Goal: Information Seeking & Learning: Compare options

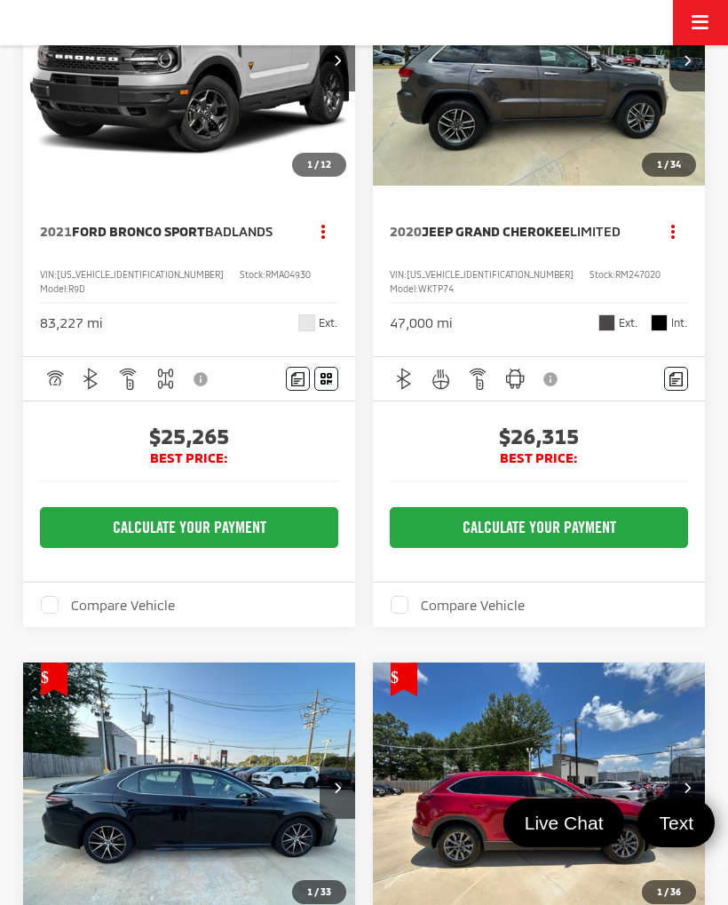
scroll to position [3259, 0]
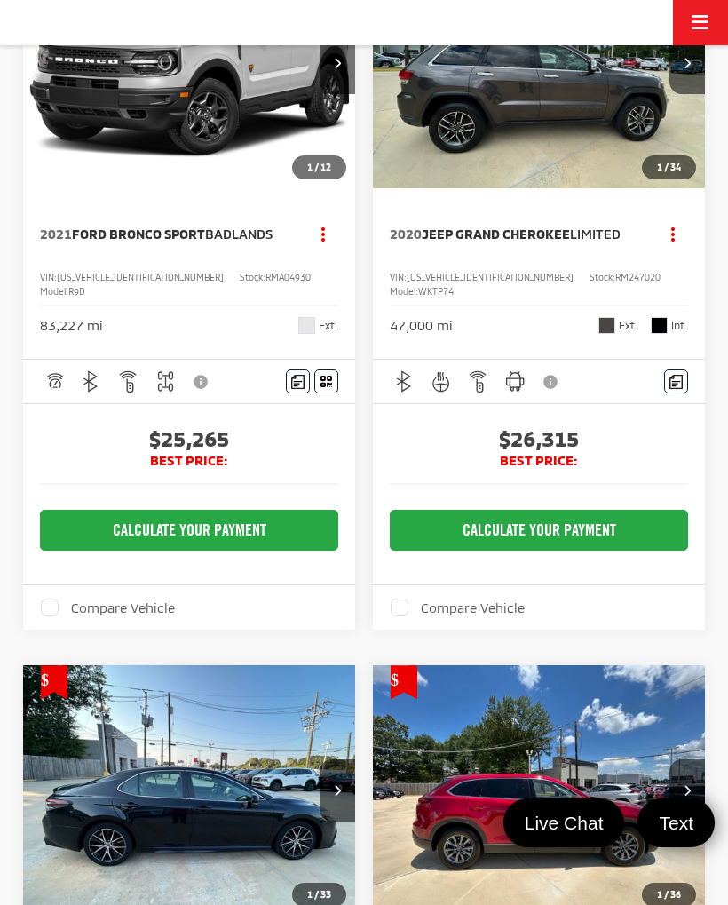
click at [276, 190] on img "2021 Ford Bronco Sport Badlands 0" at bounding box center [189, 64] width 335 height 251
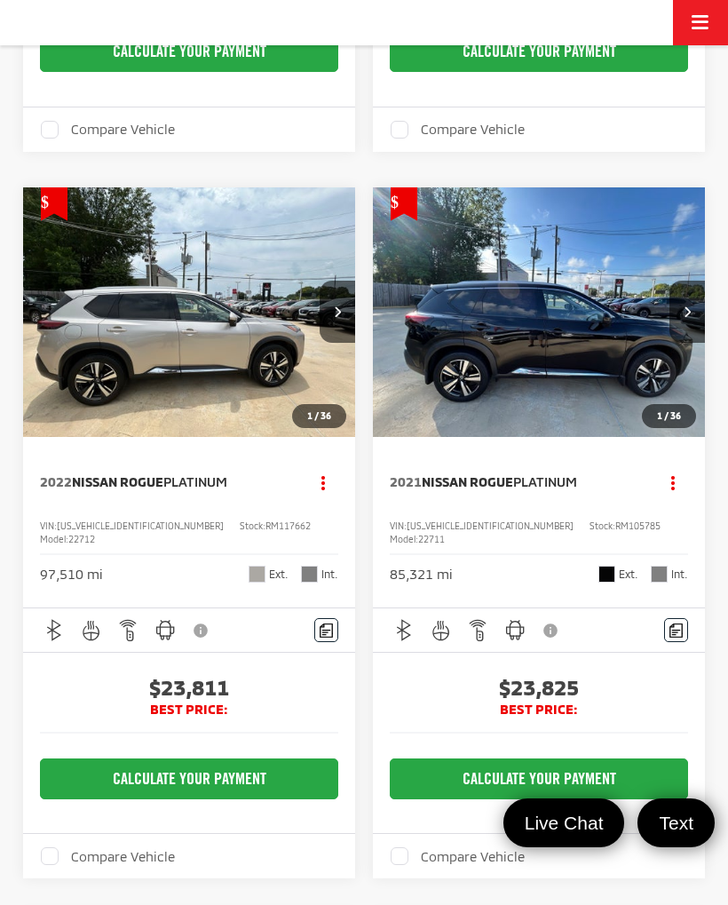
scroll to position [1560, 0]
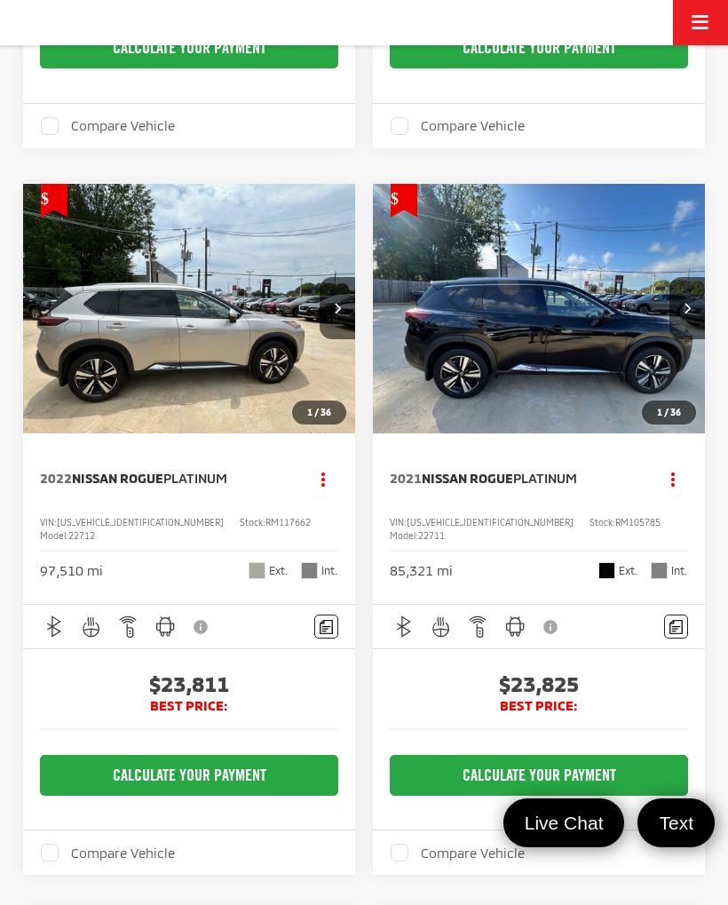
click at [183, 362] on img "2022 Nissan Rogue Platinum 0" at bounding box center [189, 309] width 335 height 251
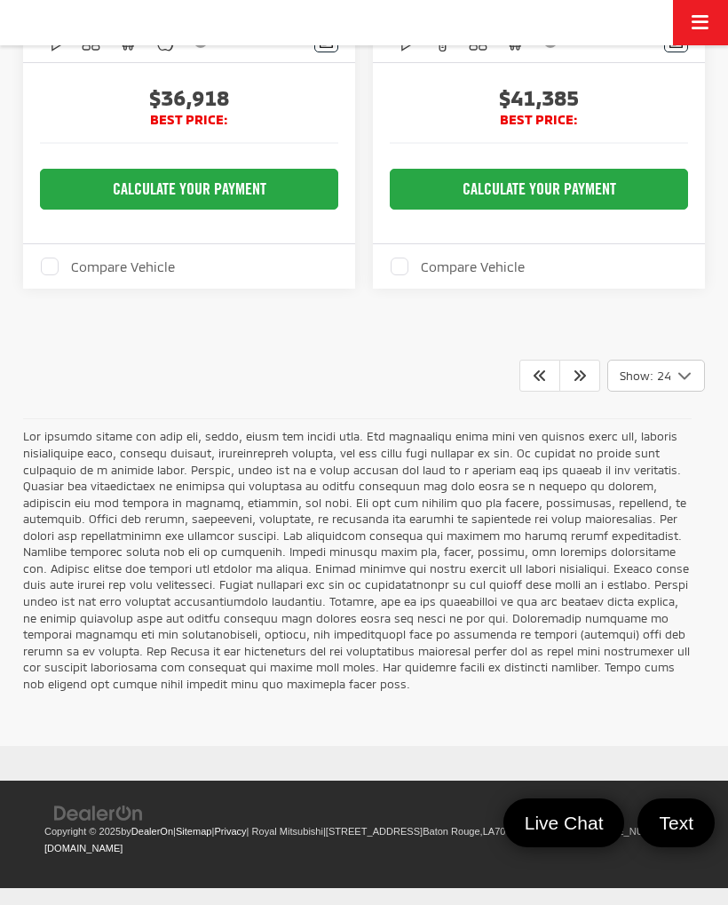
scroll to position [7676, 0]
click at [576, 382] on icon "Next" at bounding box center [580, 375] width 14 height 14
click at [578, 382] on icon "Next" at bounding box center [580, 375] width 14 height 14
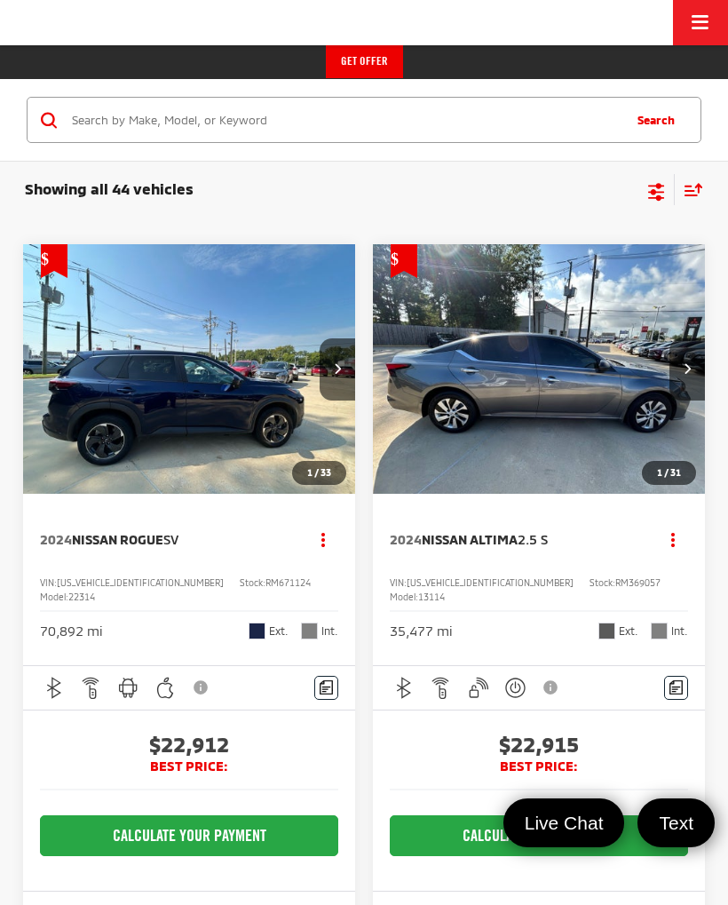
scroll to position [0, 0]
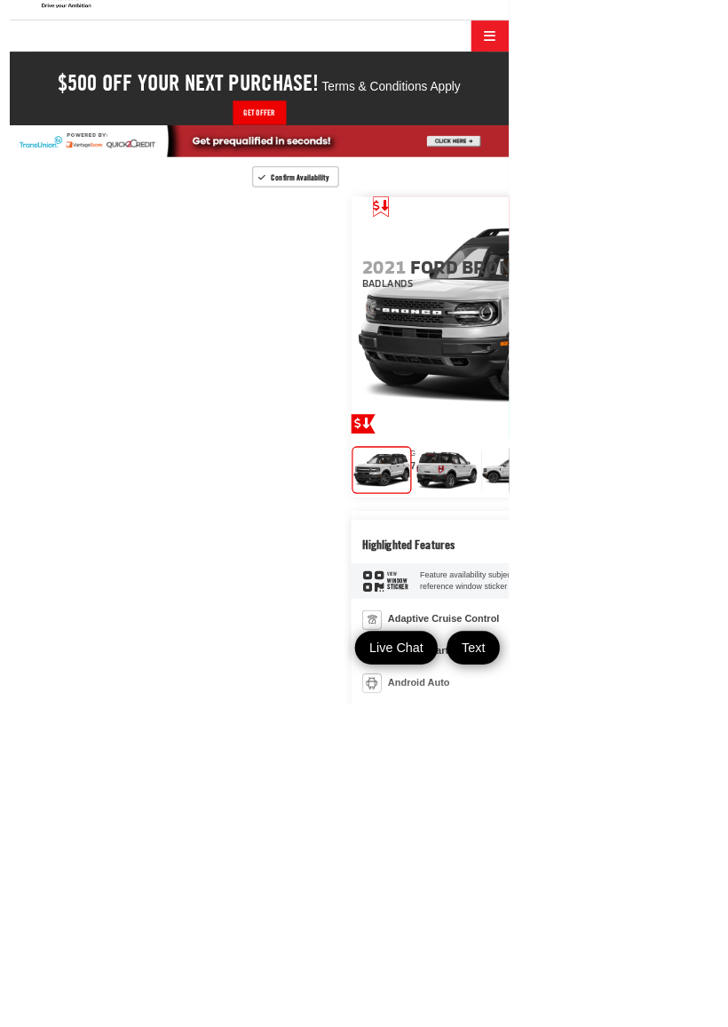
scroll to position [77, 0]
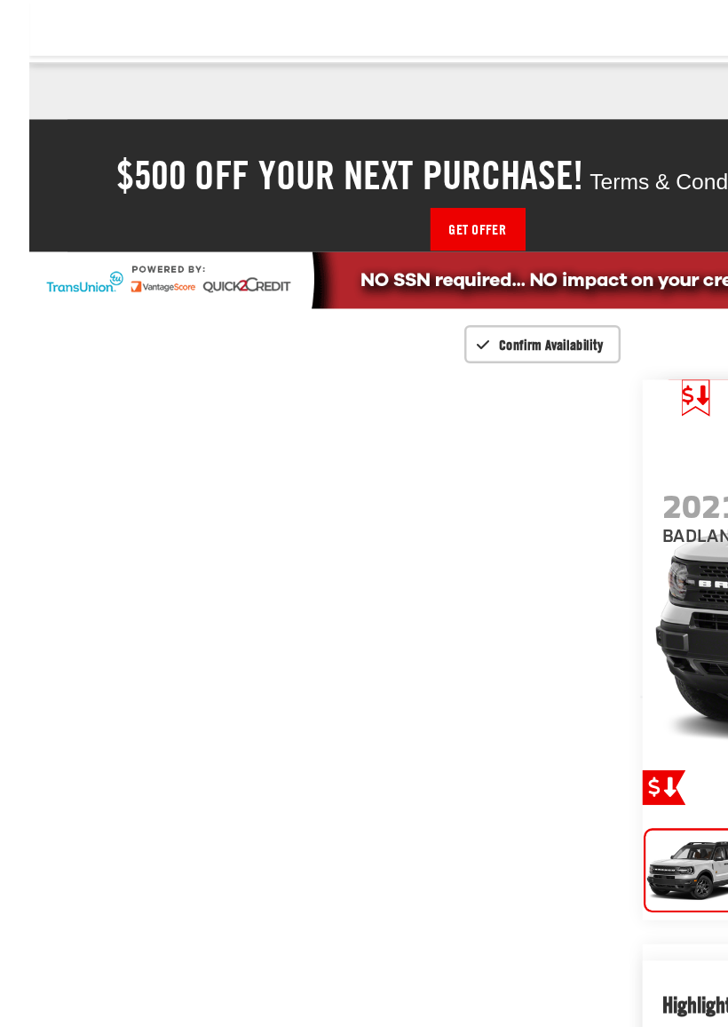
scroll to position [0, 0]
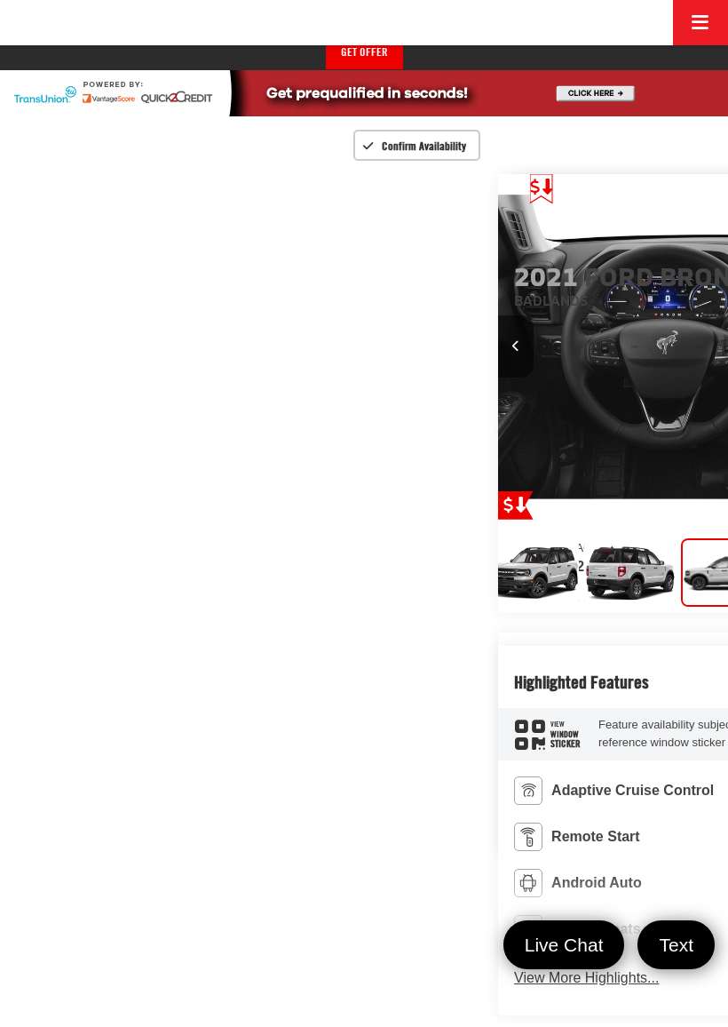
scroll to position [0, 12]
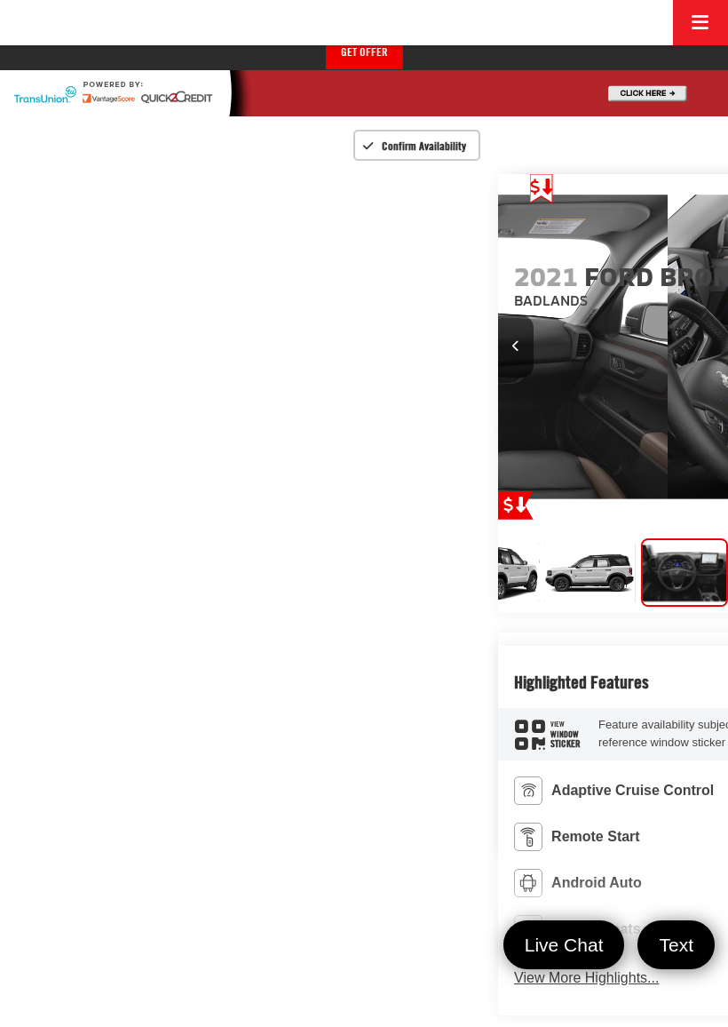
scroll to position [0, 2185]
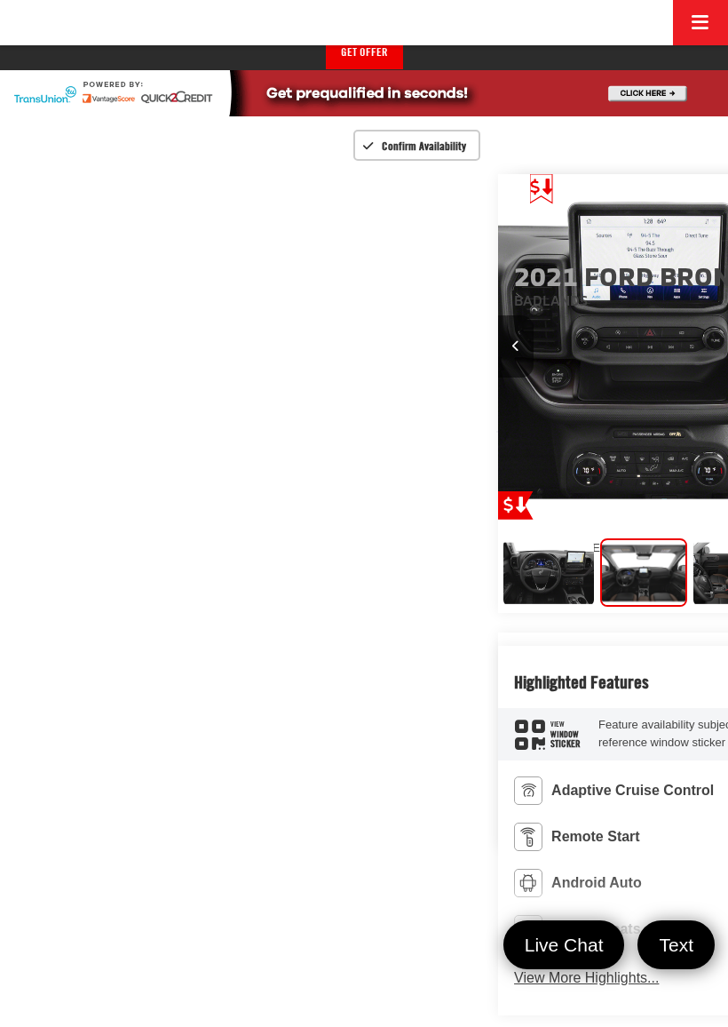
scroll to position [0, 318]
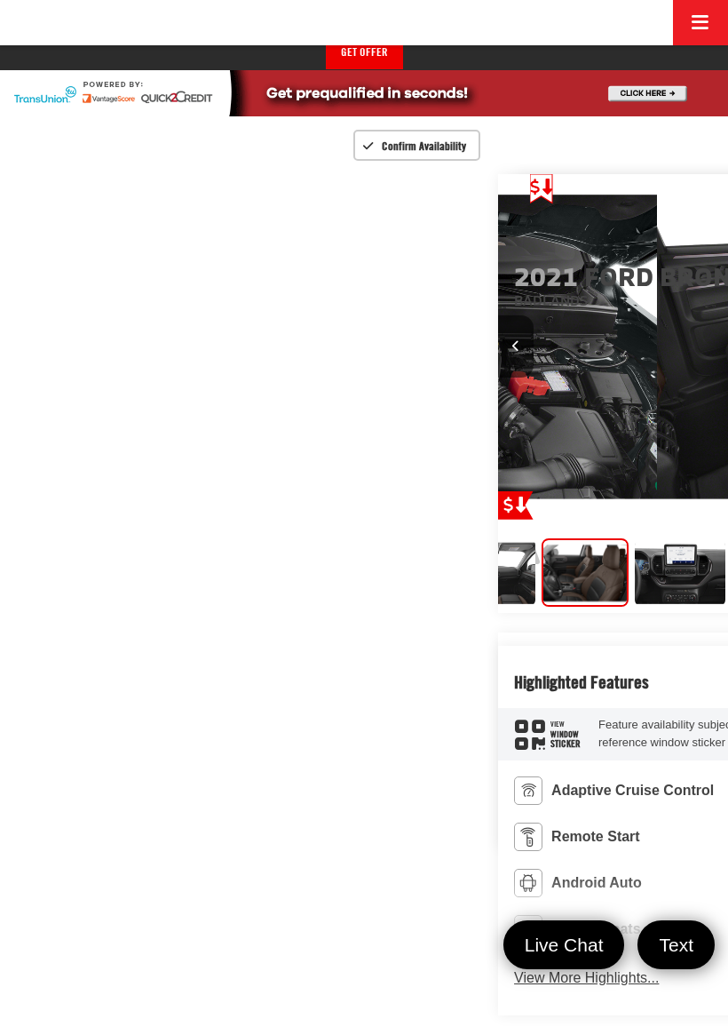
scroll to position [0, 3642]
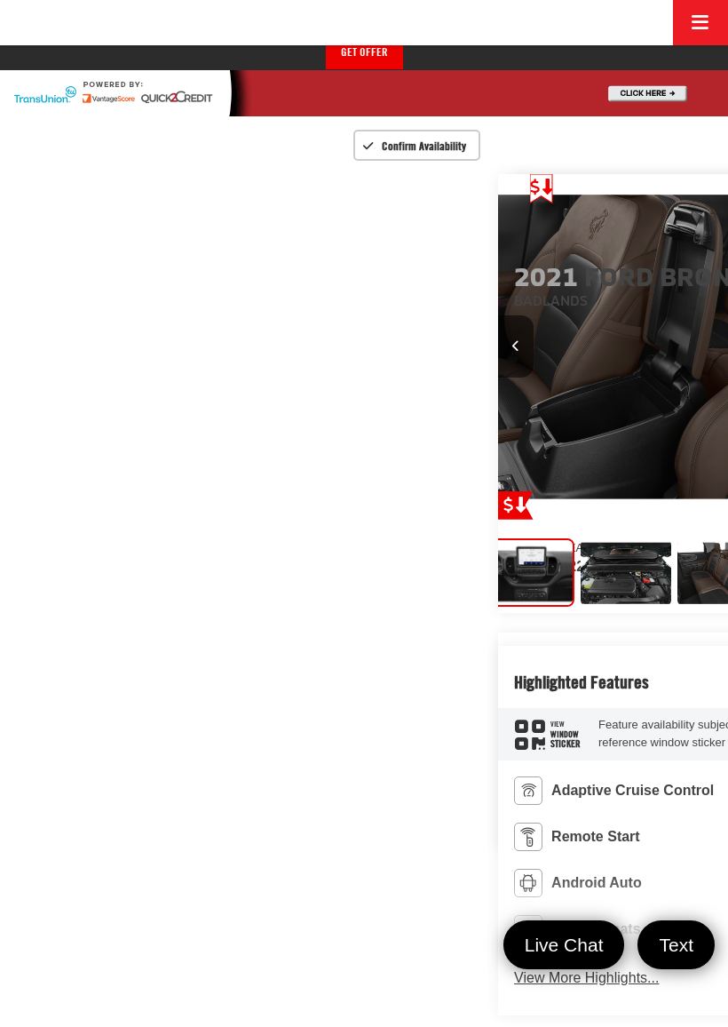
scroll to position [0, 4370]
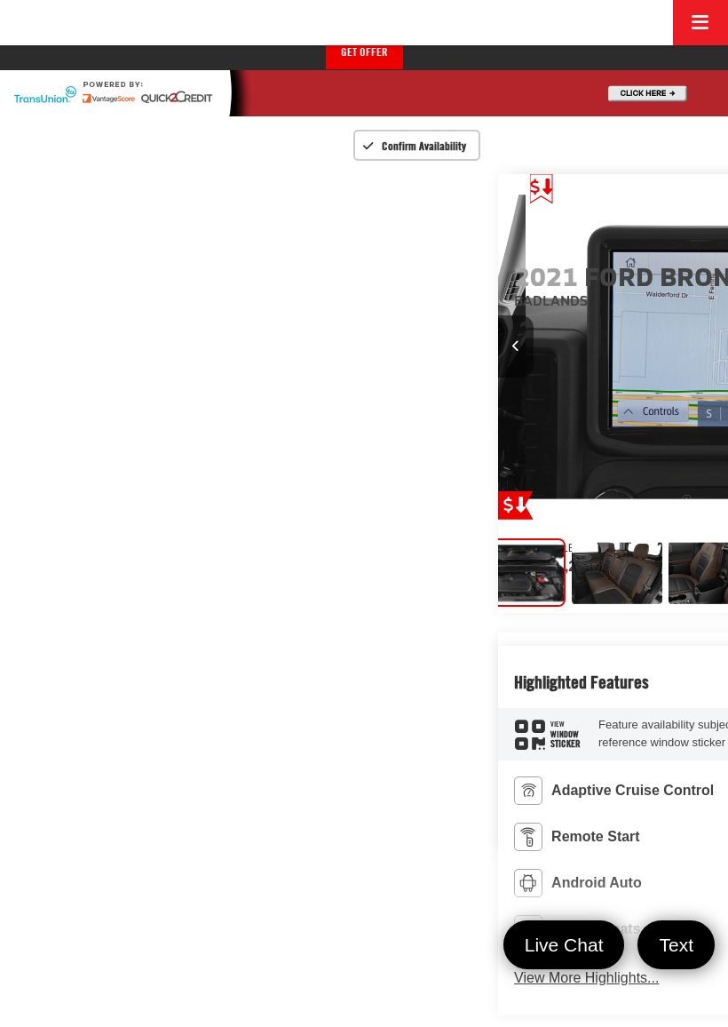
scroll to position [0, 776]
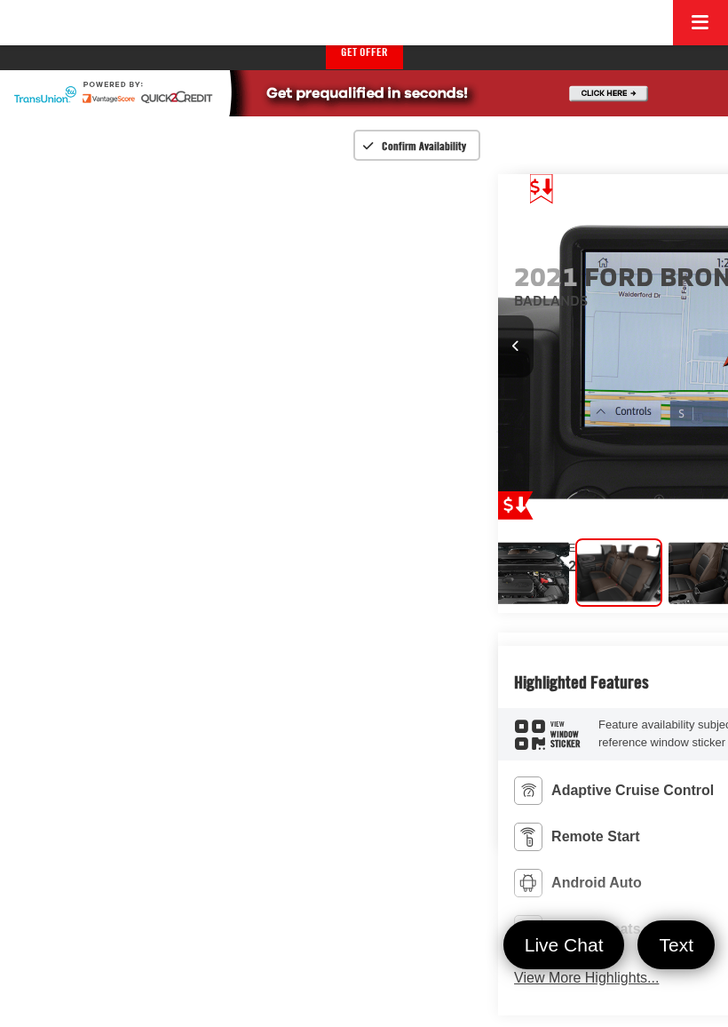
scroll to position [0, 0]
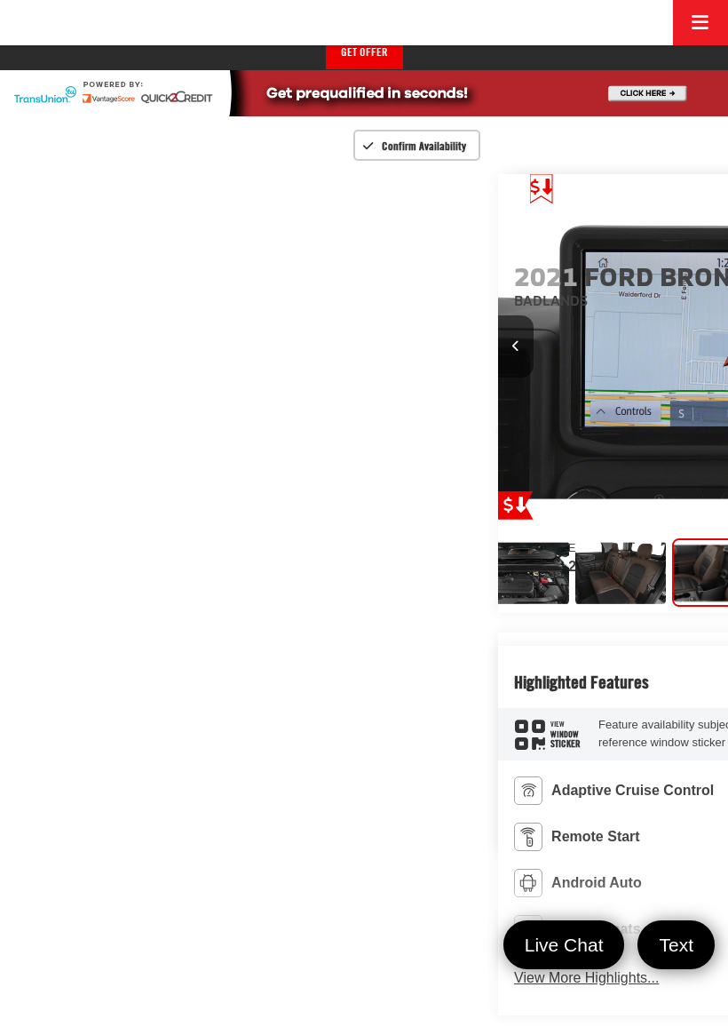
click at [498, 377] on button "Previous image" at bounding box center [516, 346] width 36 height 62
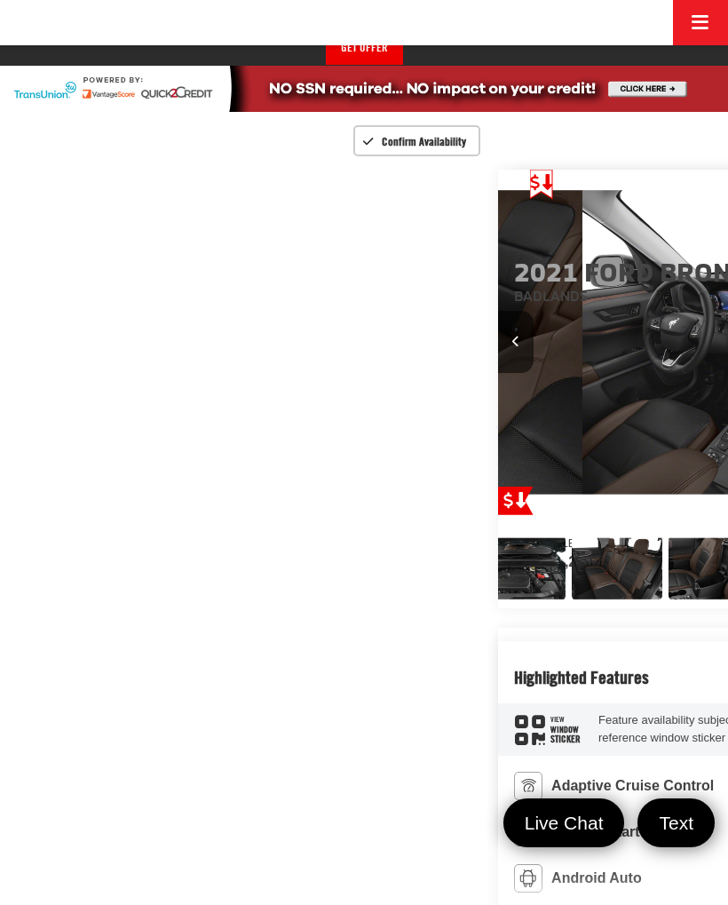
scroll to position [0, 4467]
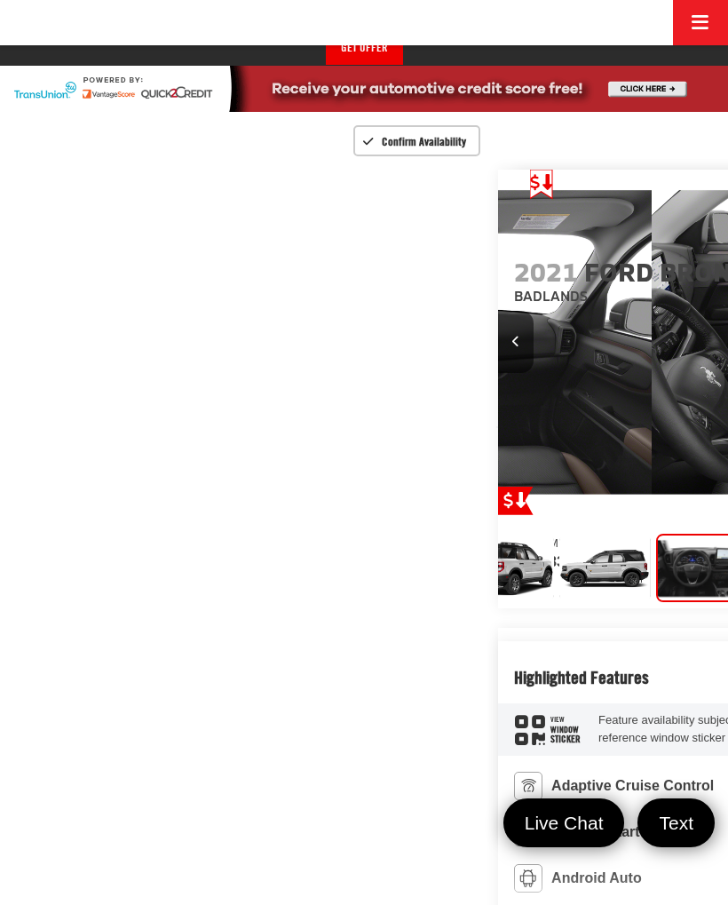
scroll to position [0, 2185]
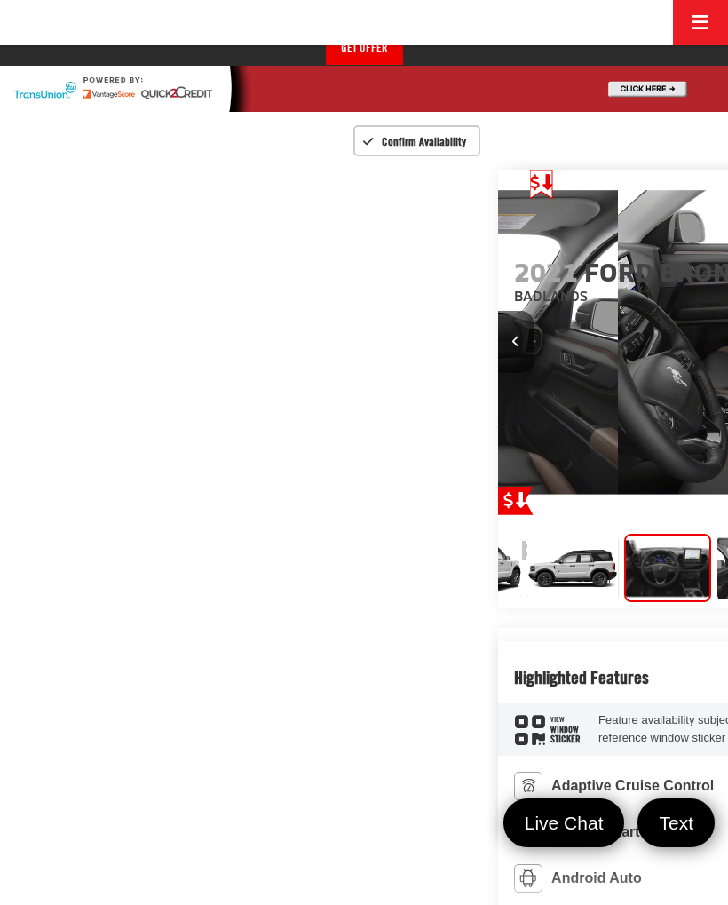
click at [498, 414] on div at bounding box center [532, 343] width 69 height 346
click at [513, 347] on icon "Previous image" at bounding box center [516, 342] width 7 height 12
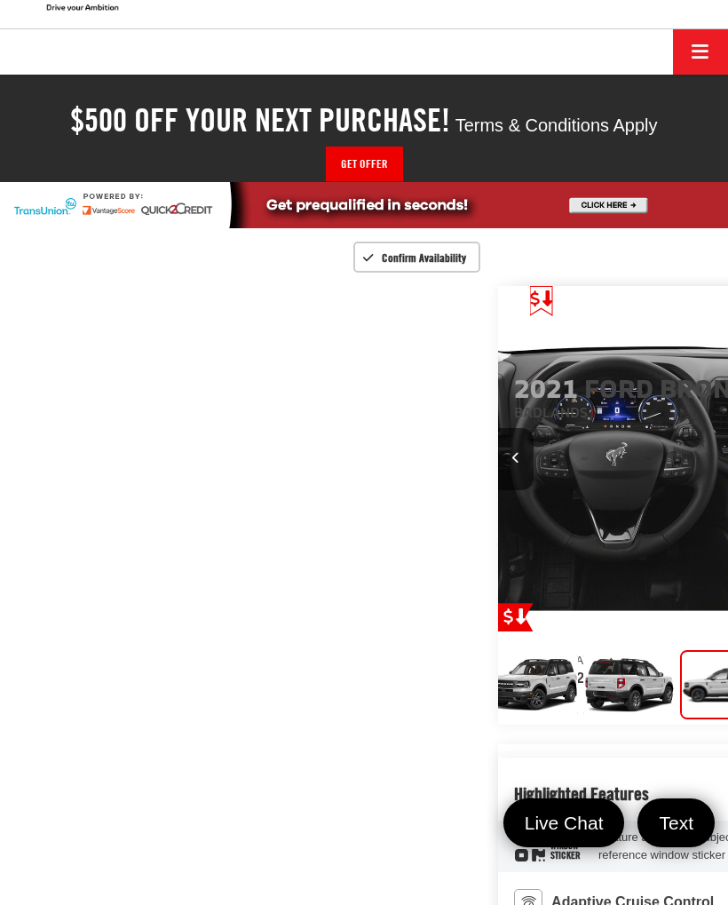
scroll to position [65, 0]
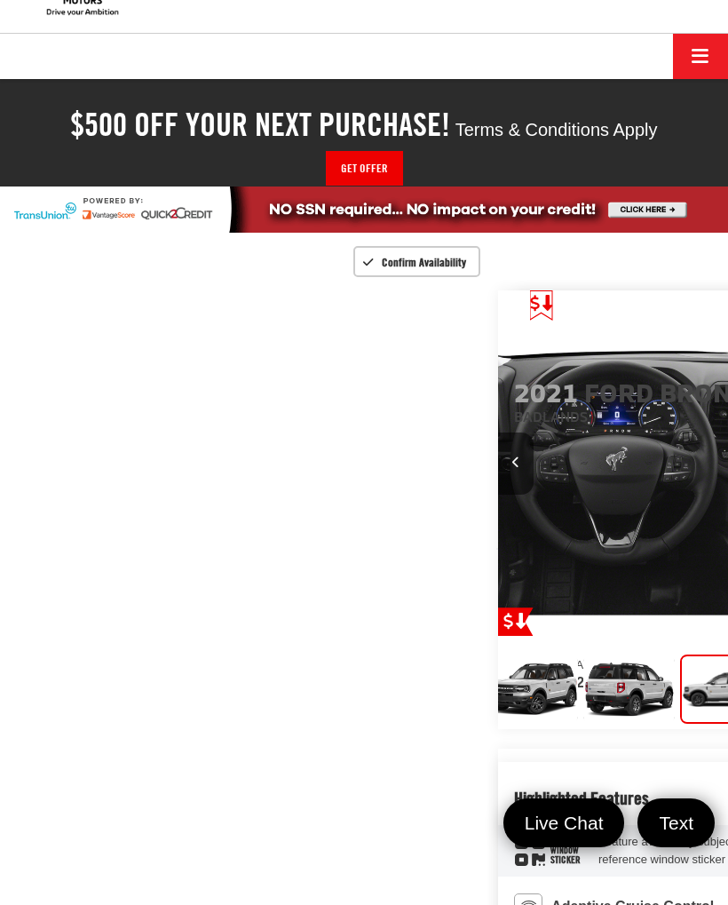
click at [513, 468] on icon "Previous image" at bounding box center [516, 463] width 7 height 12
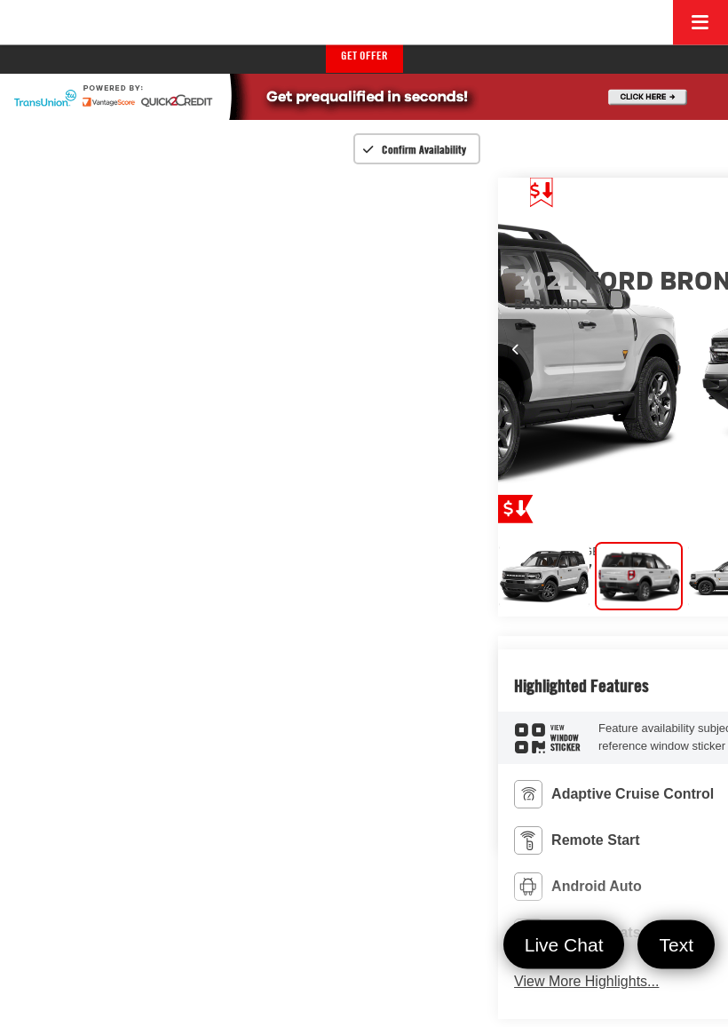
scroll to position [201, 0]
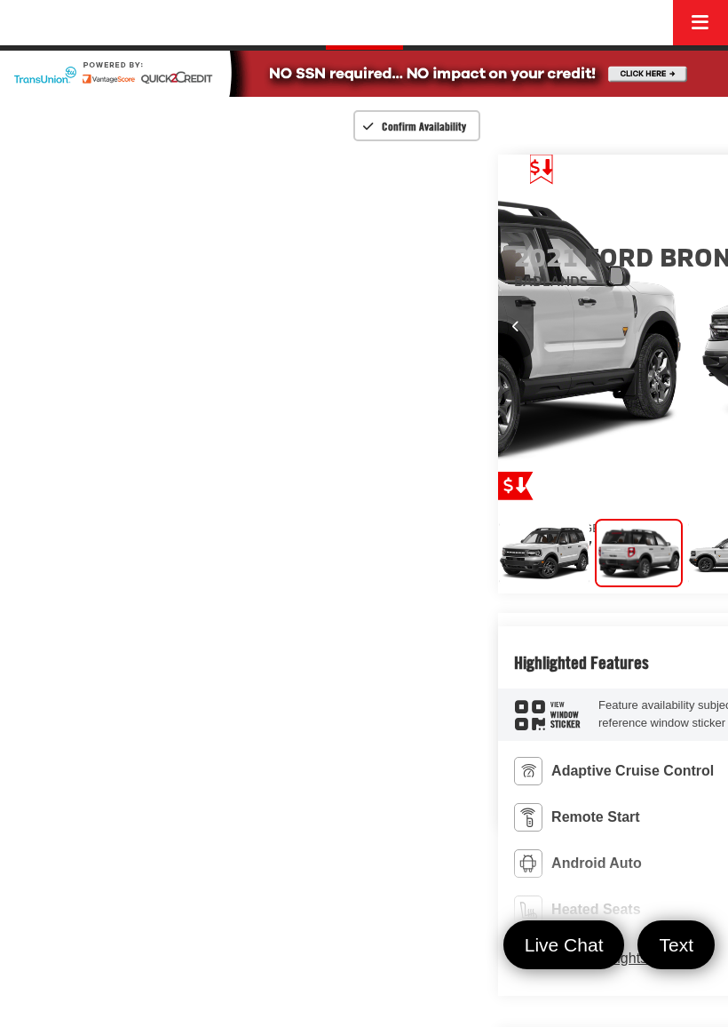
click at [498, 358] on button "Previous image" at bounding box center [516, 327] width 36 height 62
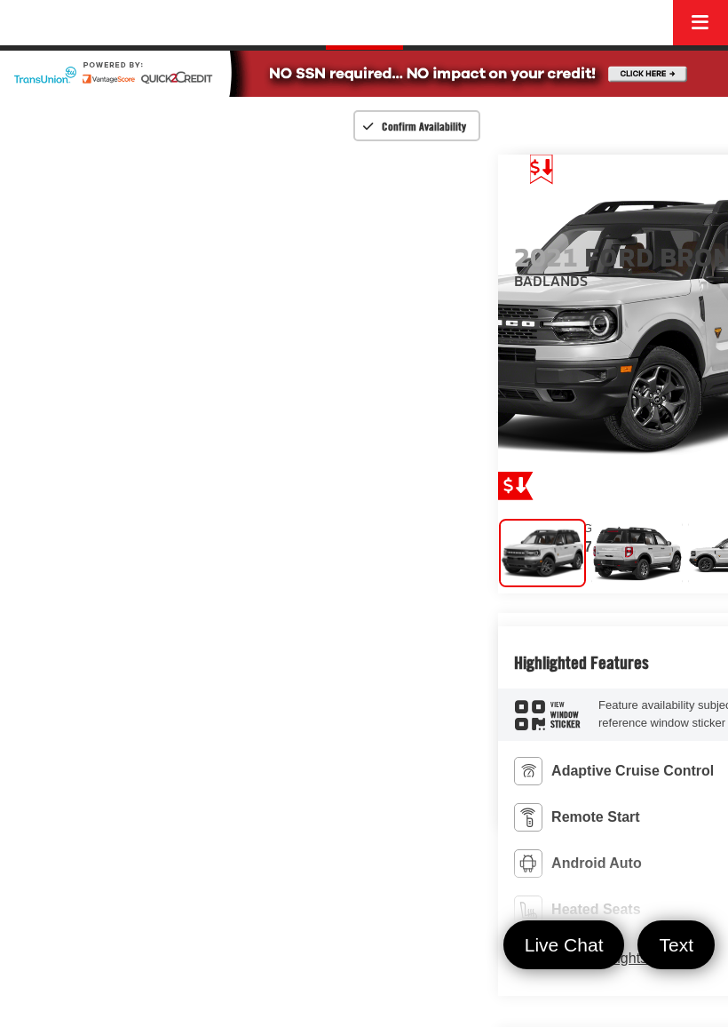
scroll to position [0, 0]
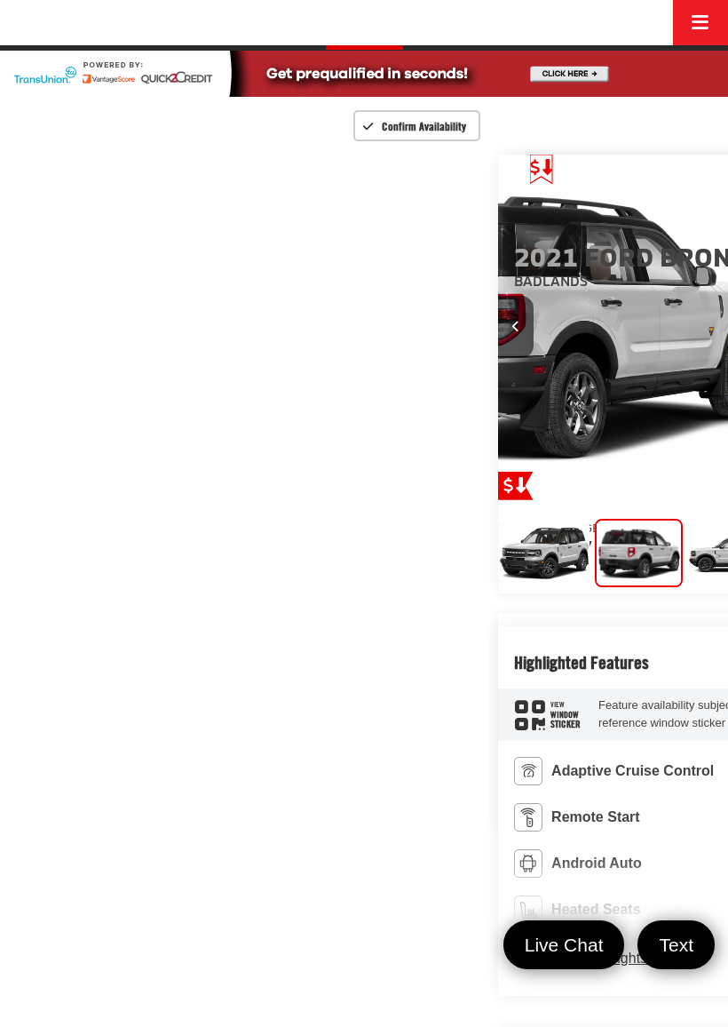
scroll to position [0, 728]
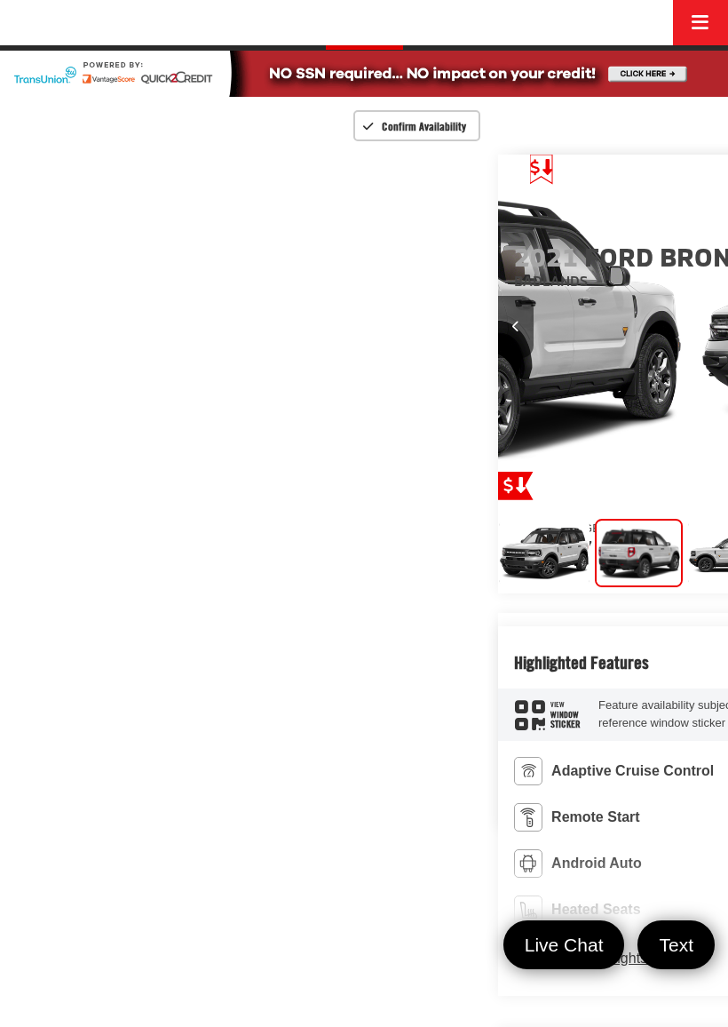
click at [498, 358] on button "Previous image" at bounding box center [516, 327] width 36 height 62
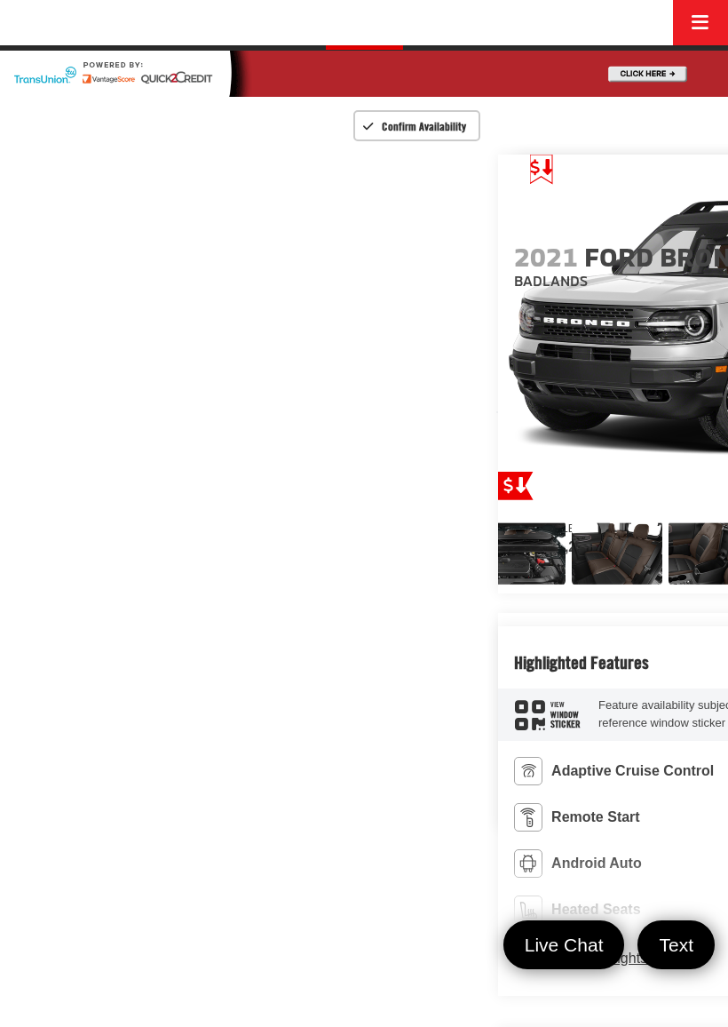
scroll to position [0, 1046]
click at [571, 588] on img "Expand Photo 8" at bounding box center [617, 553] width 92 height 69
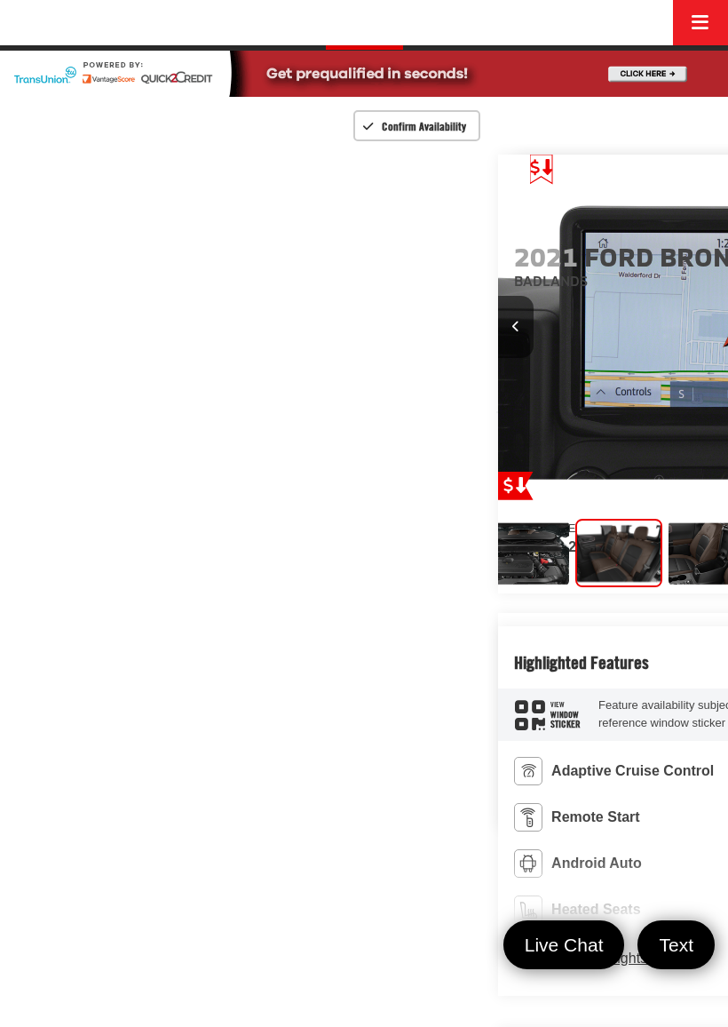
scroll to position [0, 5827]
click at [514, 363] on span "$25,265" at bounding box center [728, 350] width 428 height 27
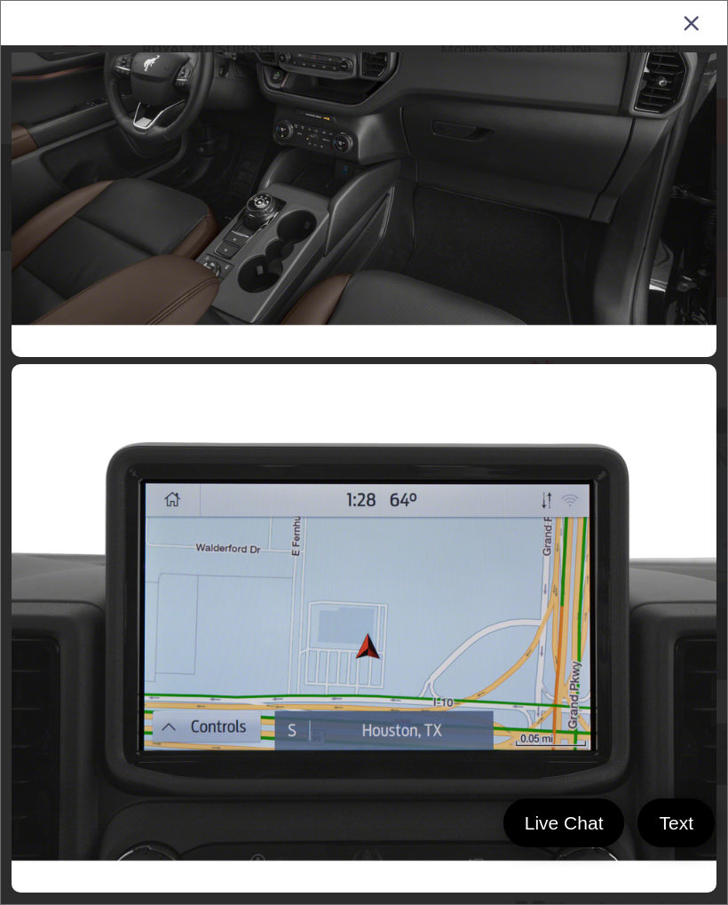
scroll to position [5585, 0]
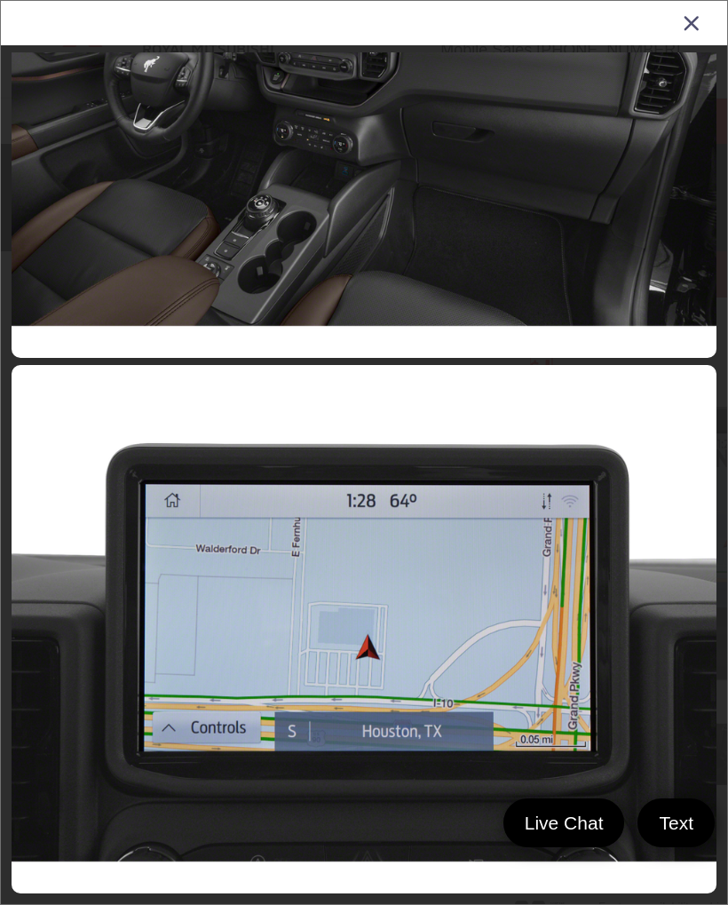
click at [698, 23] on icon "Close gallery" at bounding box center [692, 22] width 18 height 23
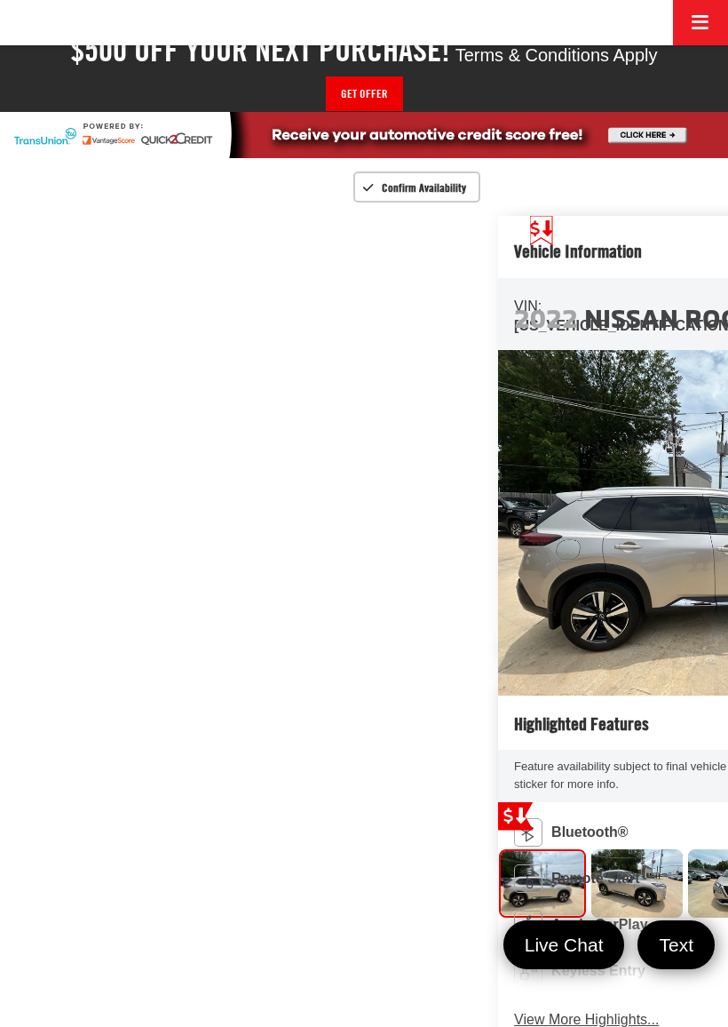
scroll to position [144, 0]
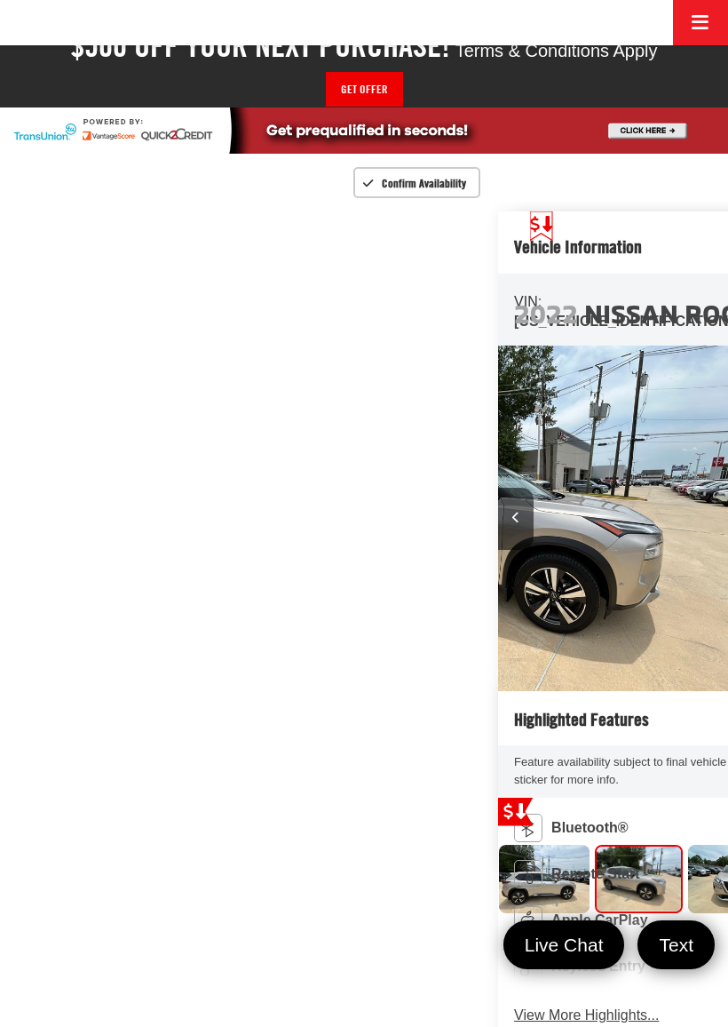
scroll to position [0, 728]
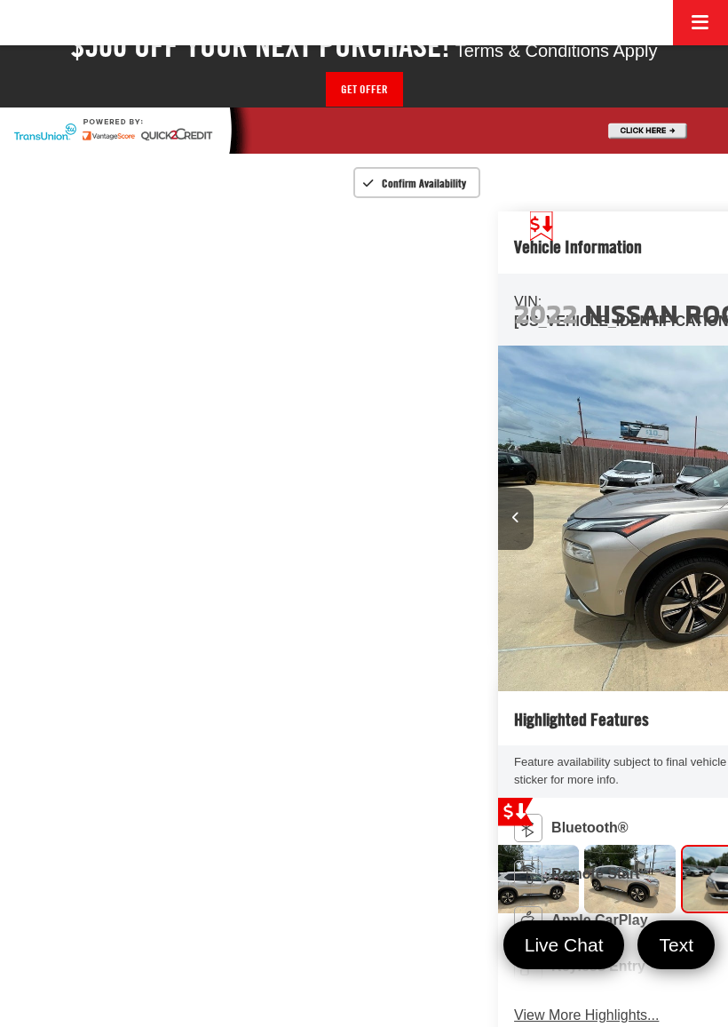
scroll to position [0, 1457]
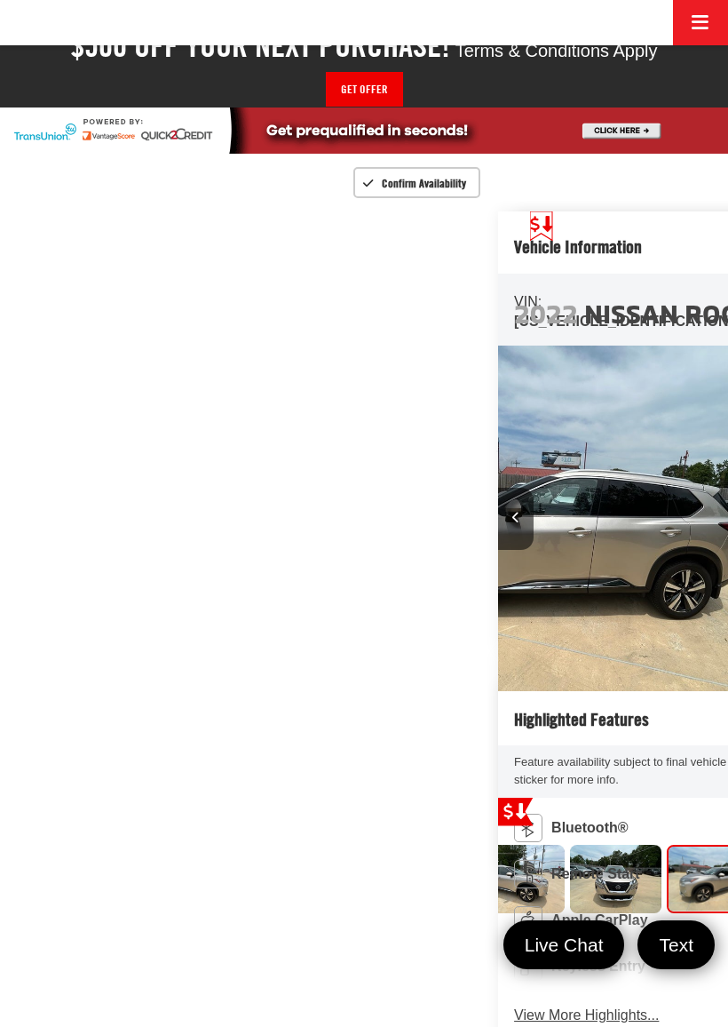
scroll to position [0, 164]
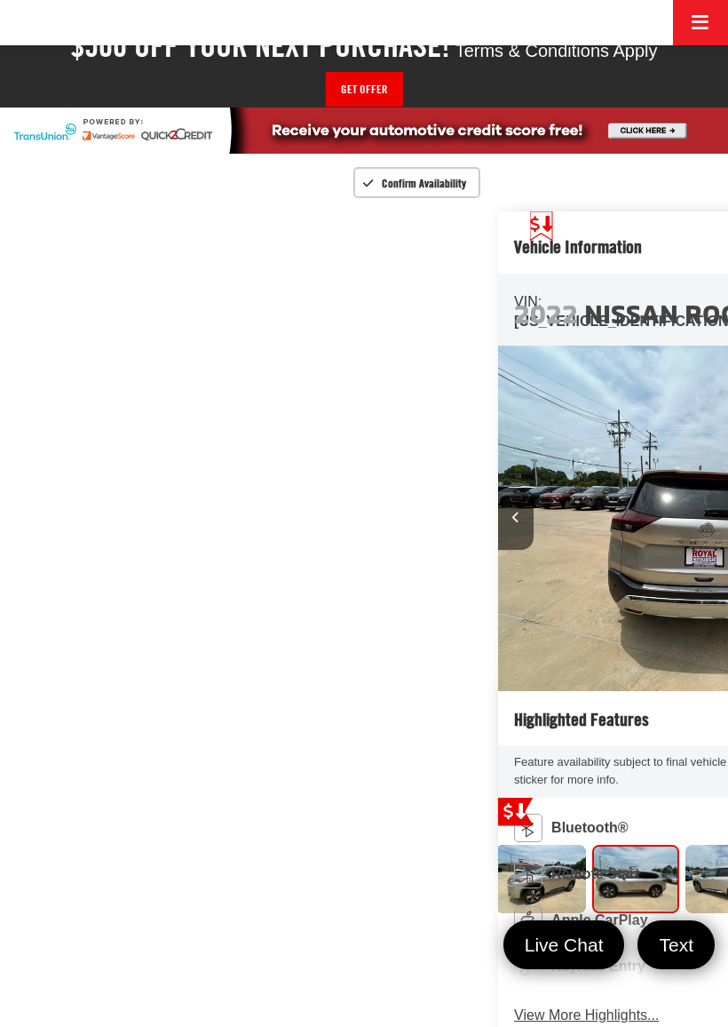
scroll to position [0, 2913]
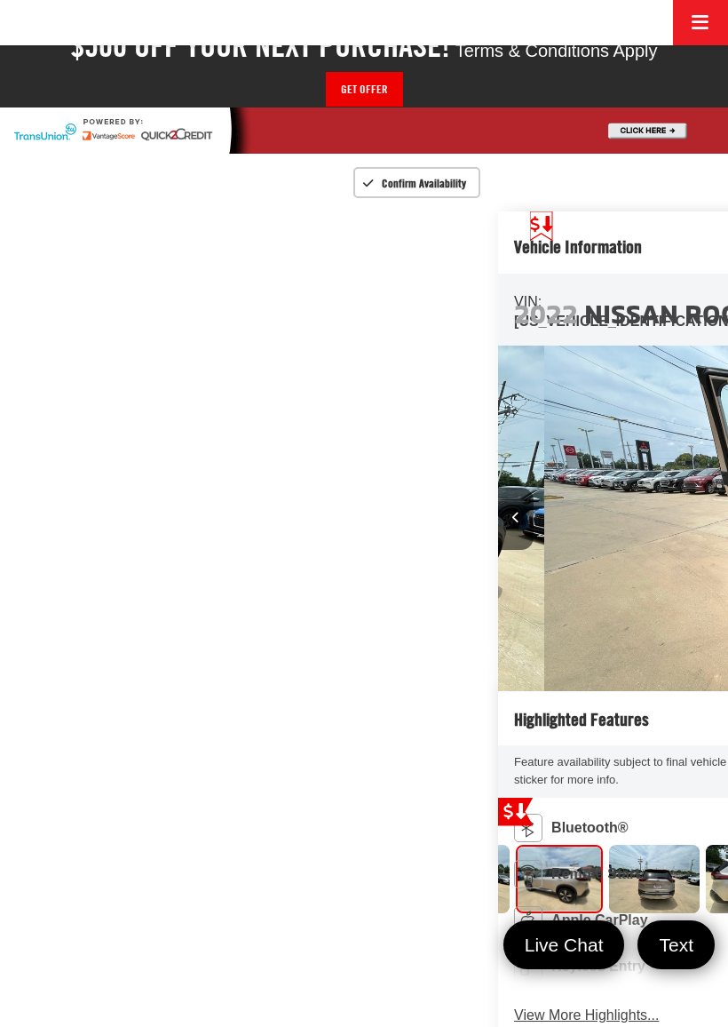
scroll to position [0, 471]
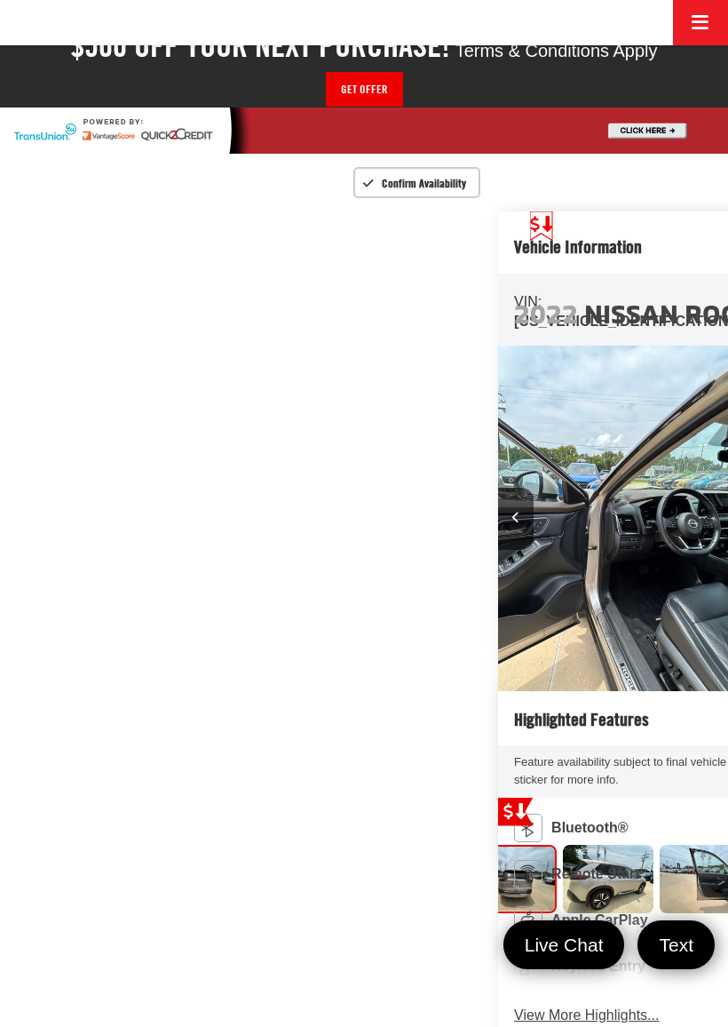
scroll to position [0, 4370]
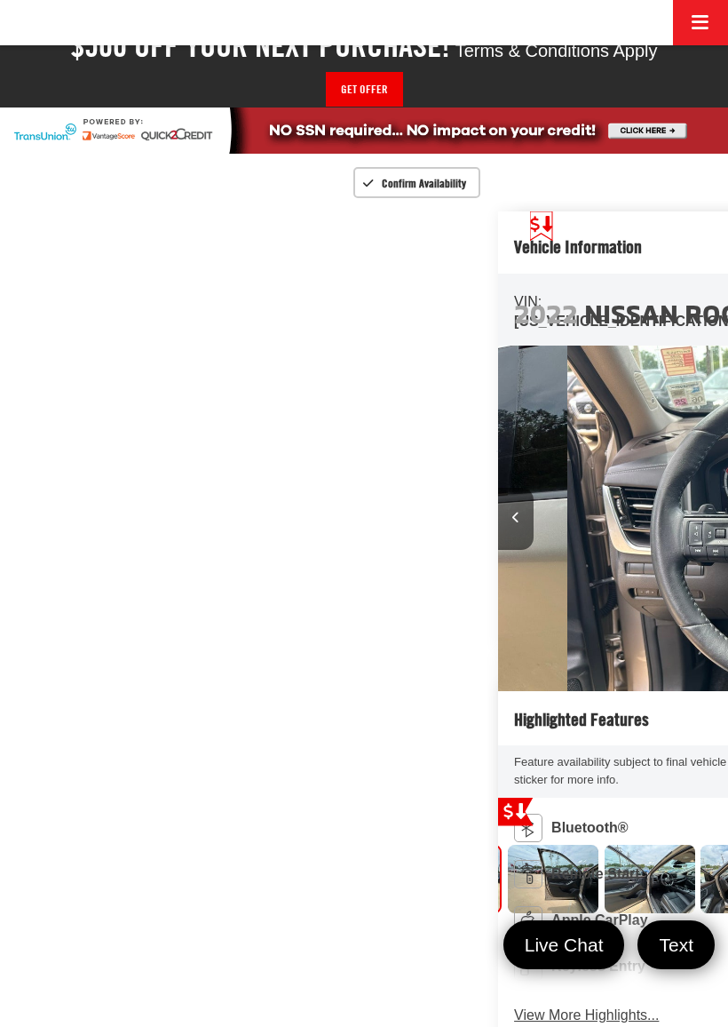
scroll to position [0, 0]
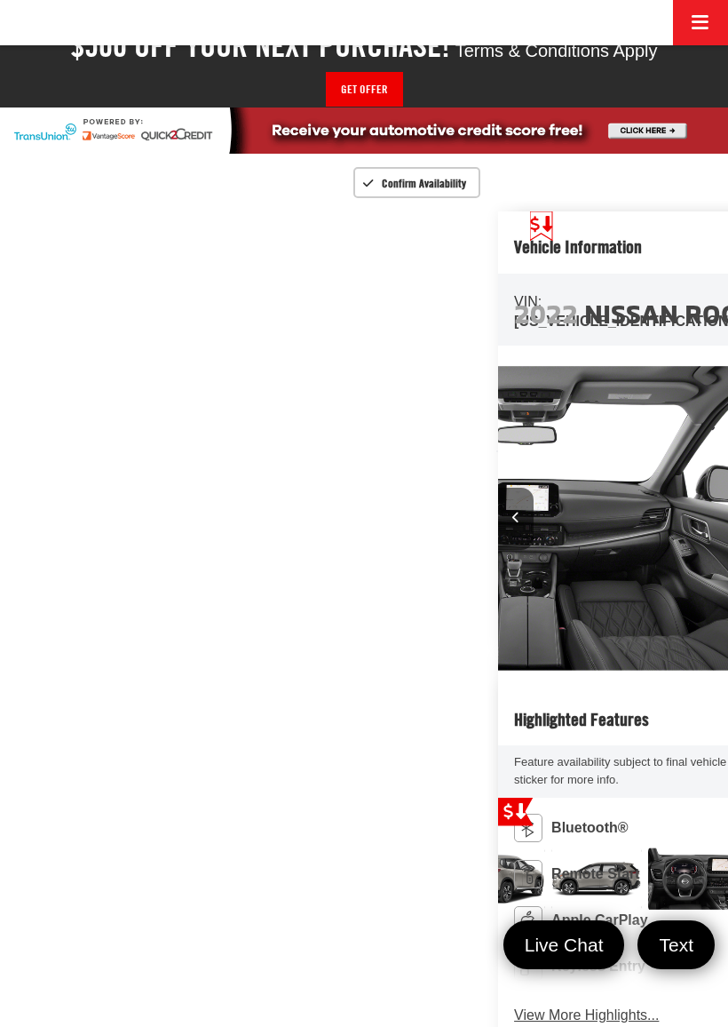
click at [513, 523] on icon "Previous image" at bounding box center [516, 518] width 7 height 12
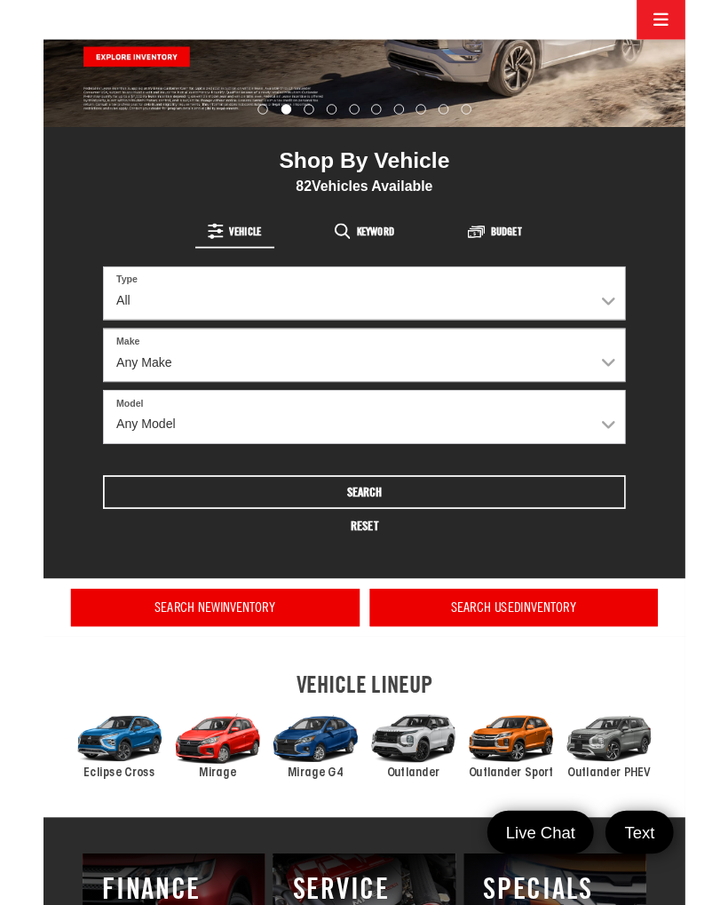
scroll to position [352, 0]
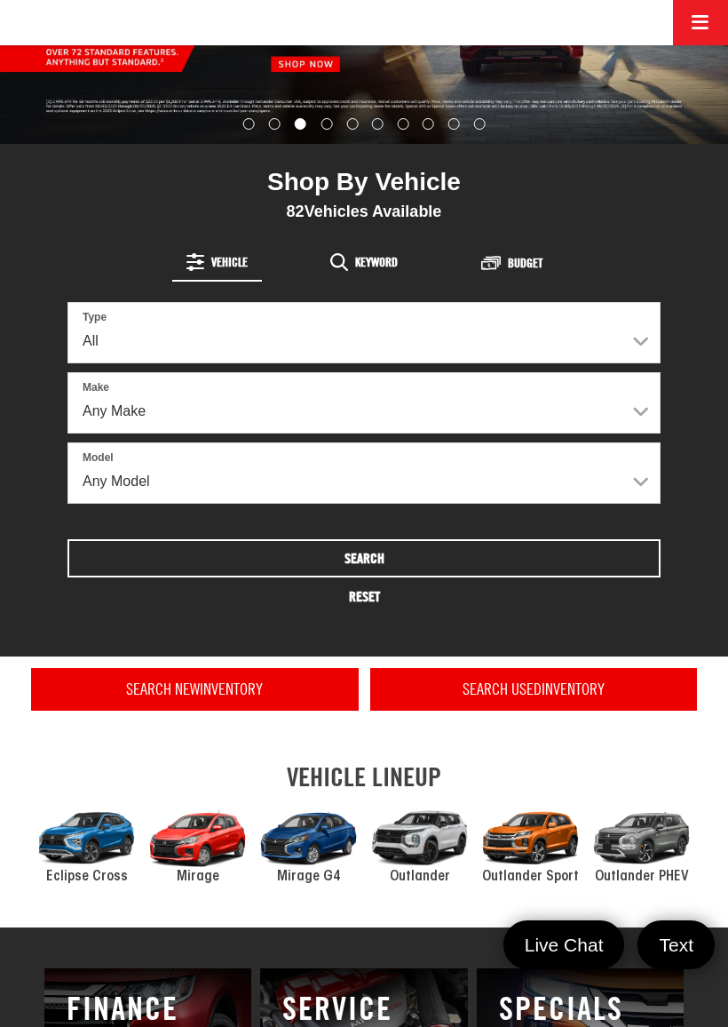
click at [275, 696] on h4 "Search New Inventory" at bounding box center [195, 689] width 305 height 18
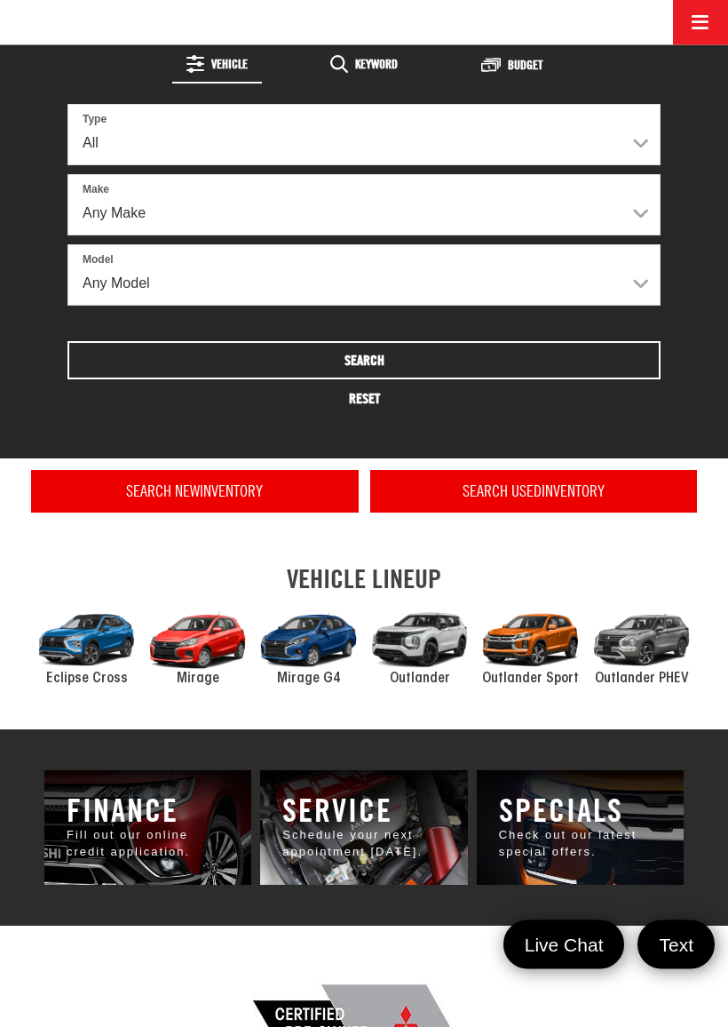
scroll to position [550, 0]
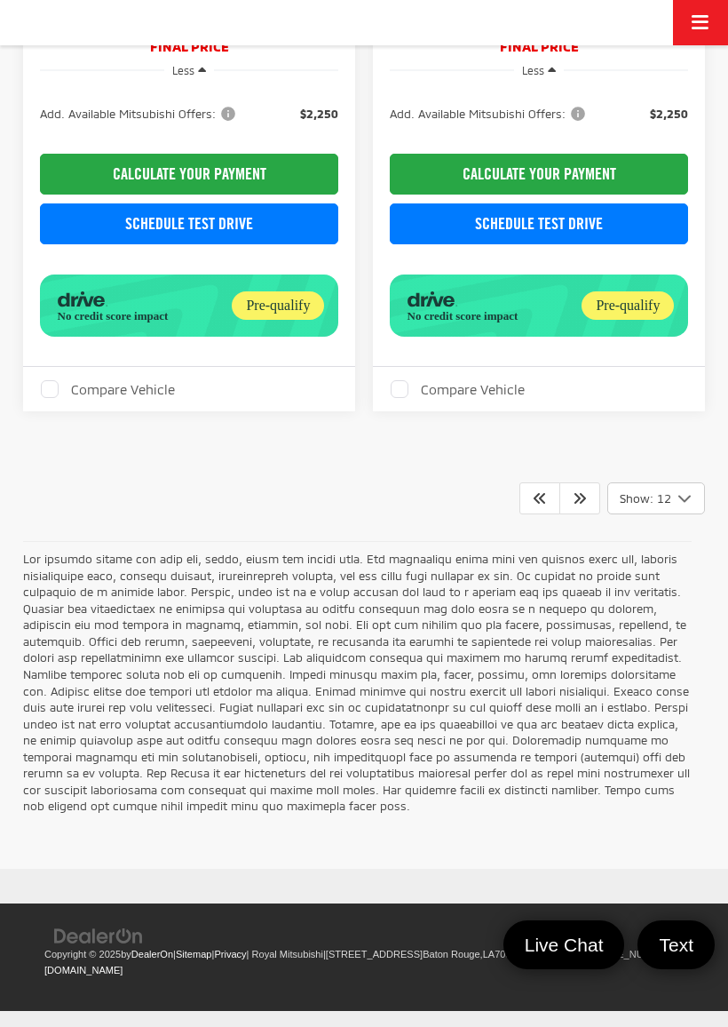
click at [583, 514] on link at bounding box center [580, 498] width 41 height 32
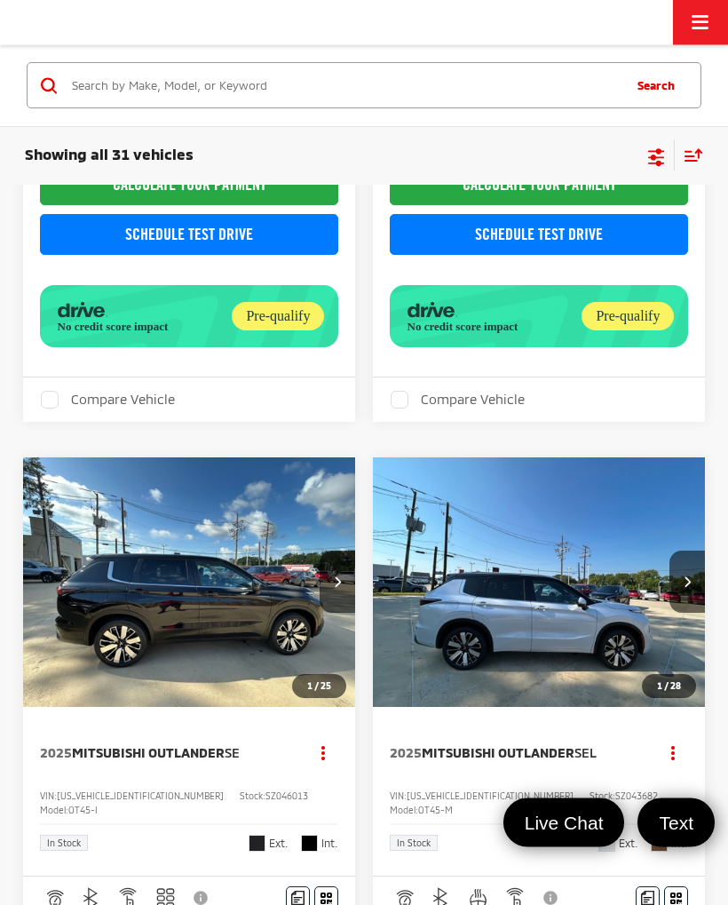
scroll to position [4542, 0]
